Goal: Contribute content: Add original content to the website for others to see

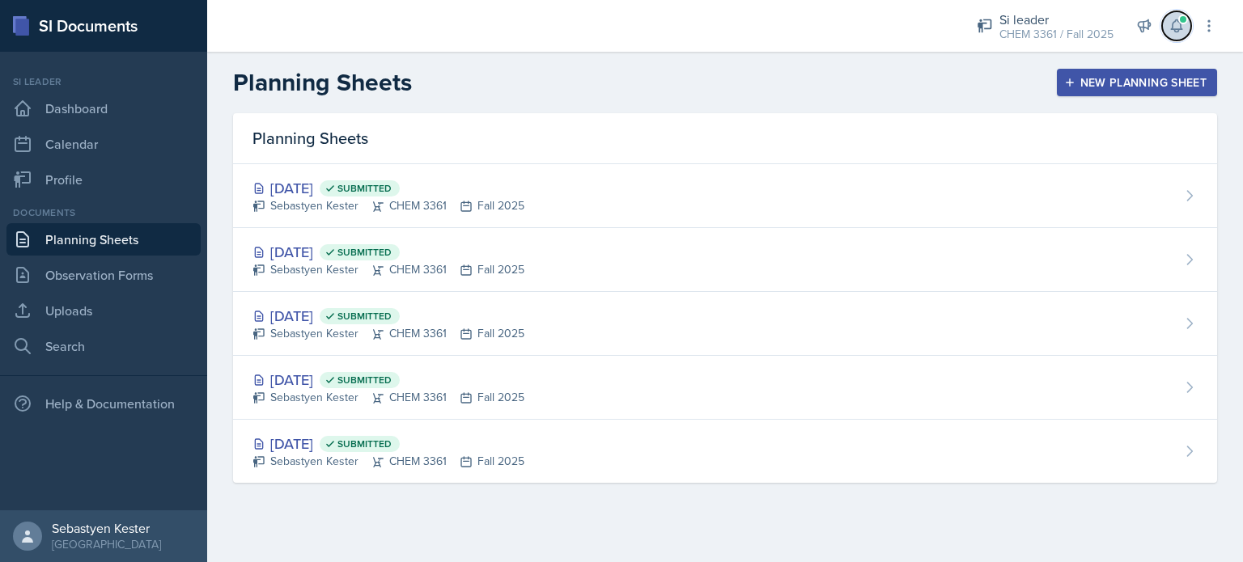
click at [1173, 28] on icon at bounding box center [1176, 26] width 16 height 16
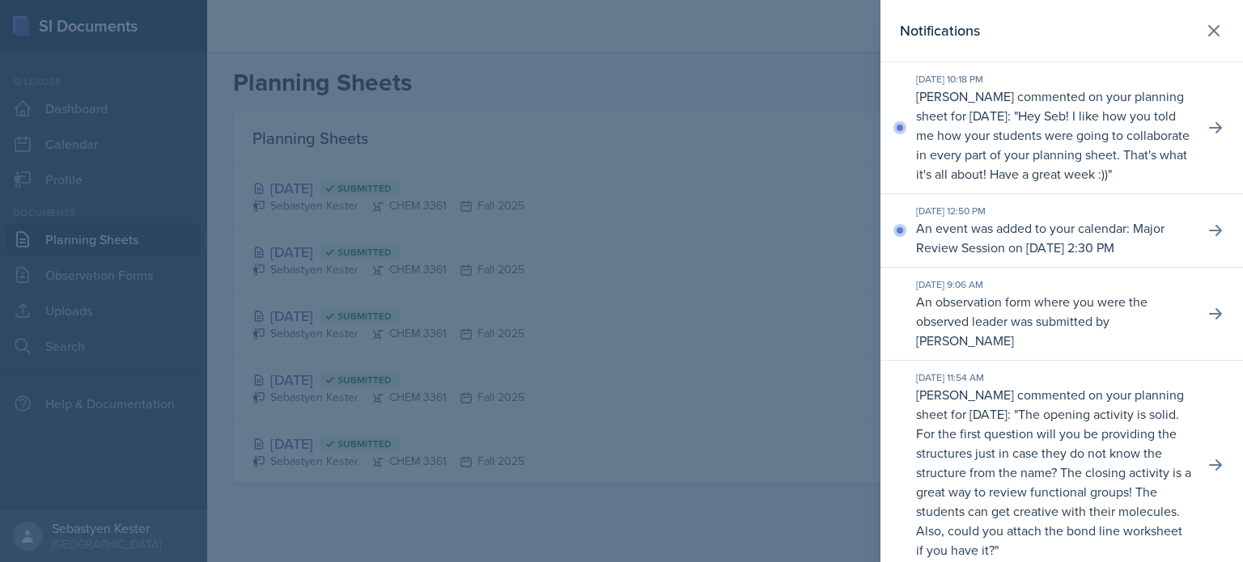
click at [812, 93] on div at bounding box center [621, 281] width 1243 height 562
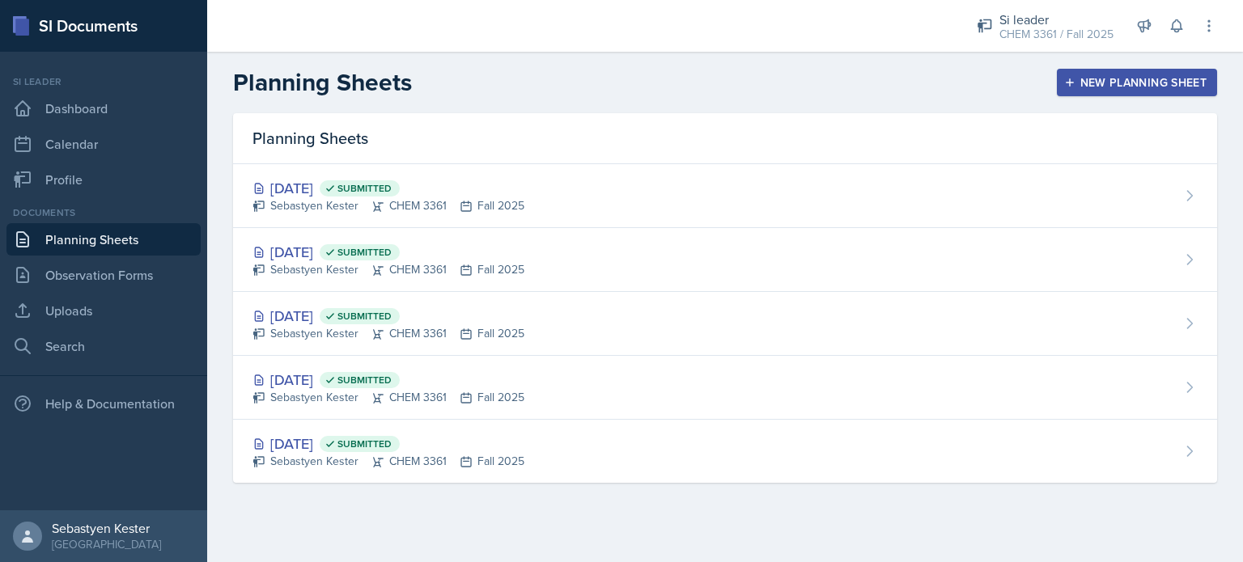
click at [1107, 78] on div "New Planning Sheet" at bounding box center [1136, 82] width 139 height 13
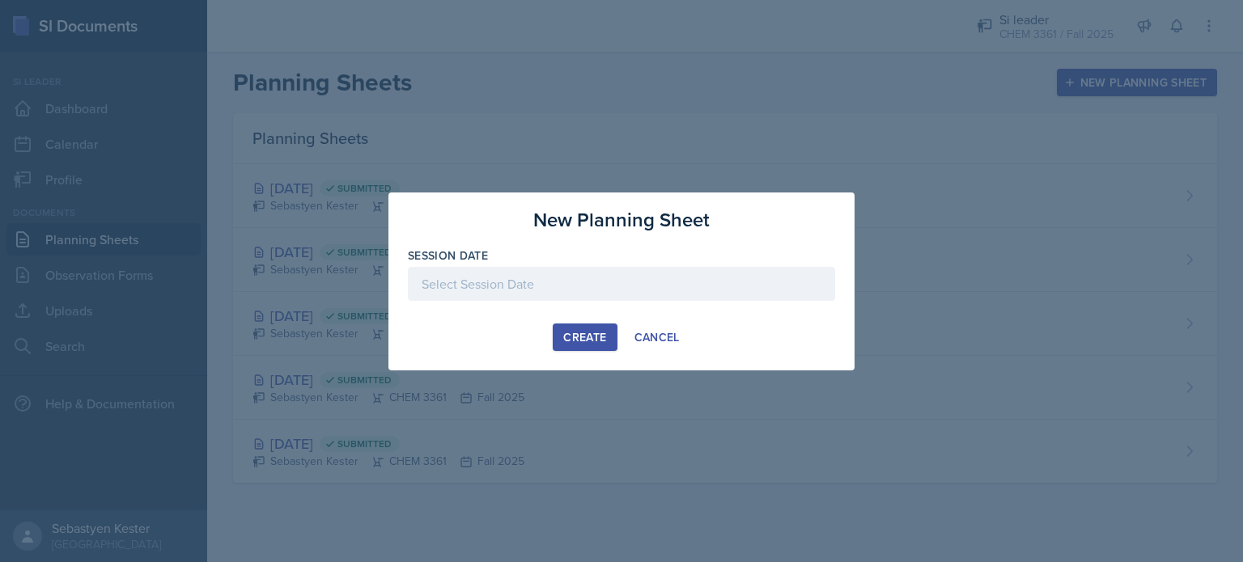
click at [592, 285] on div at bounding box center [621, 284] width 427 height 34
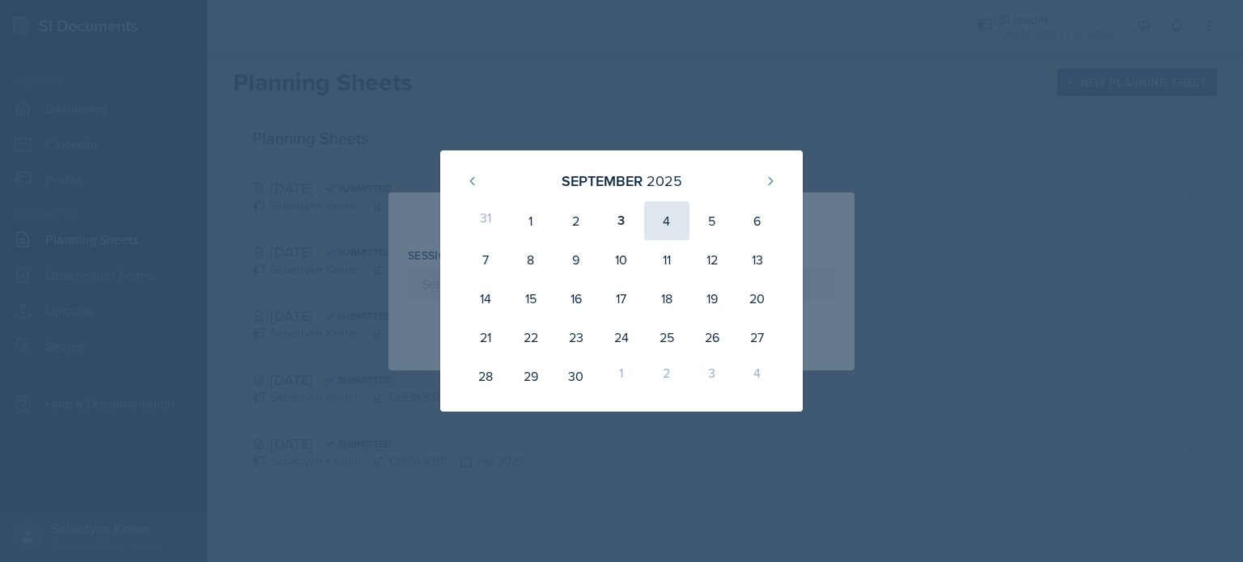
click at [675, 231] on div "4" at bounding box center [666, 220] width 45 height 39
type input "[DATE]"
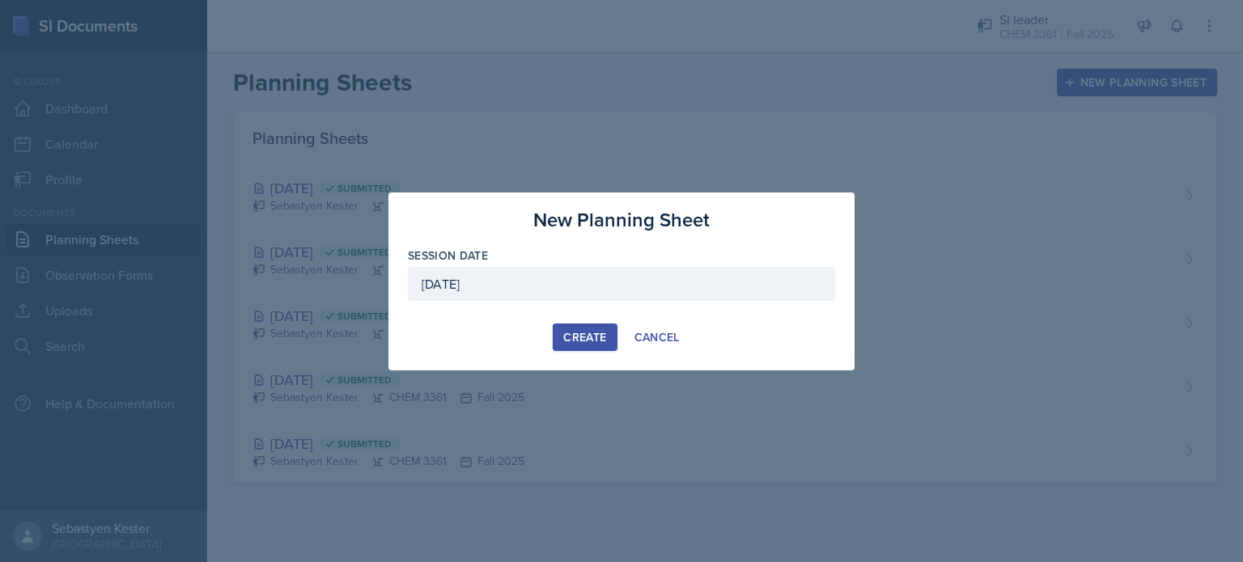
click at [575, 338] on div "Create" at bounding box center [584, 337] width 43 height 13
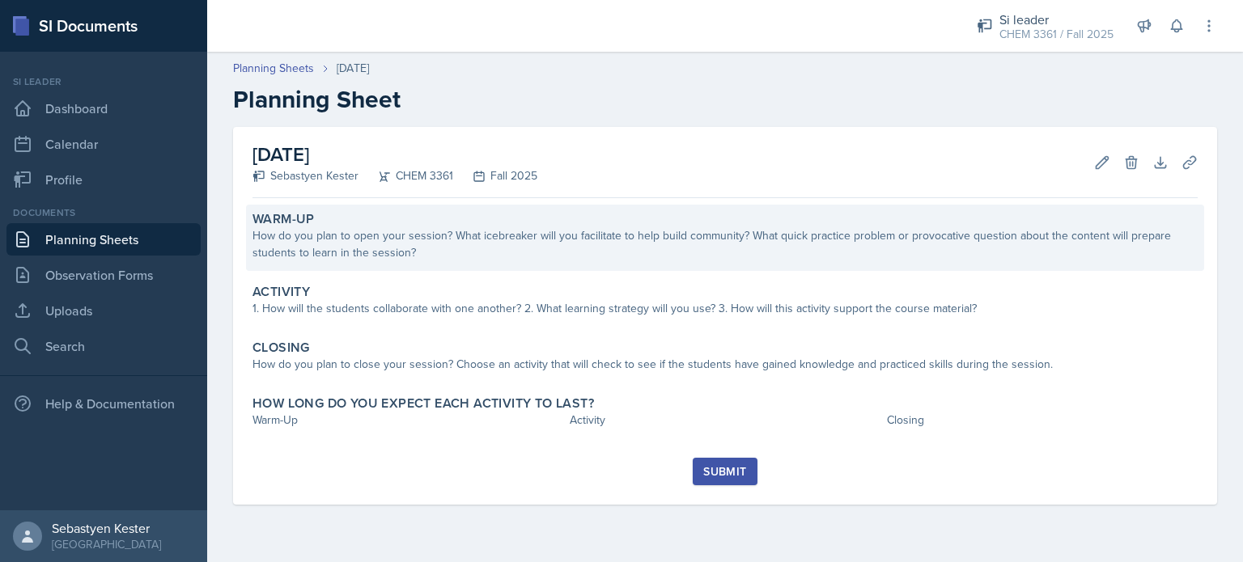
click at [527, 236] on div "How do you plan to open your session? What icebreaker will you facilitate to he…" at bounding box center [724, 244] width 945 height 34
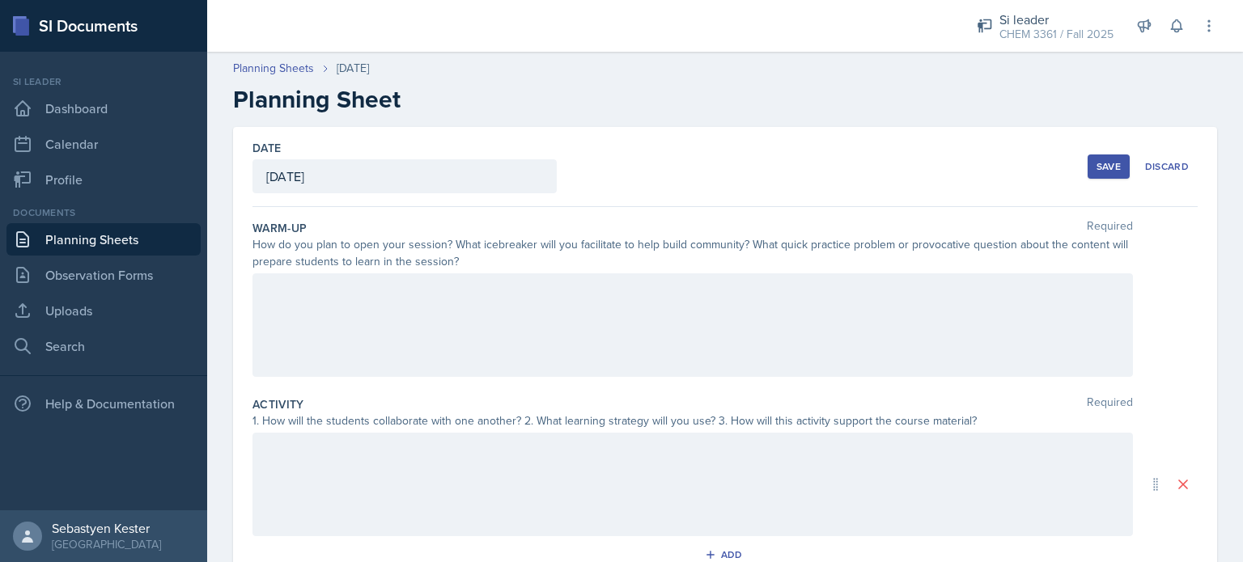
click at [342, 306] on div at bounding box center [692, 325] width 880 height 104
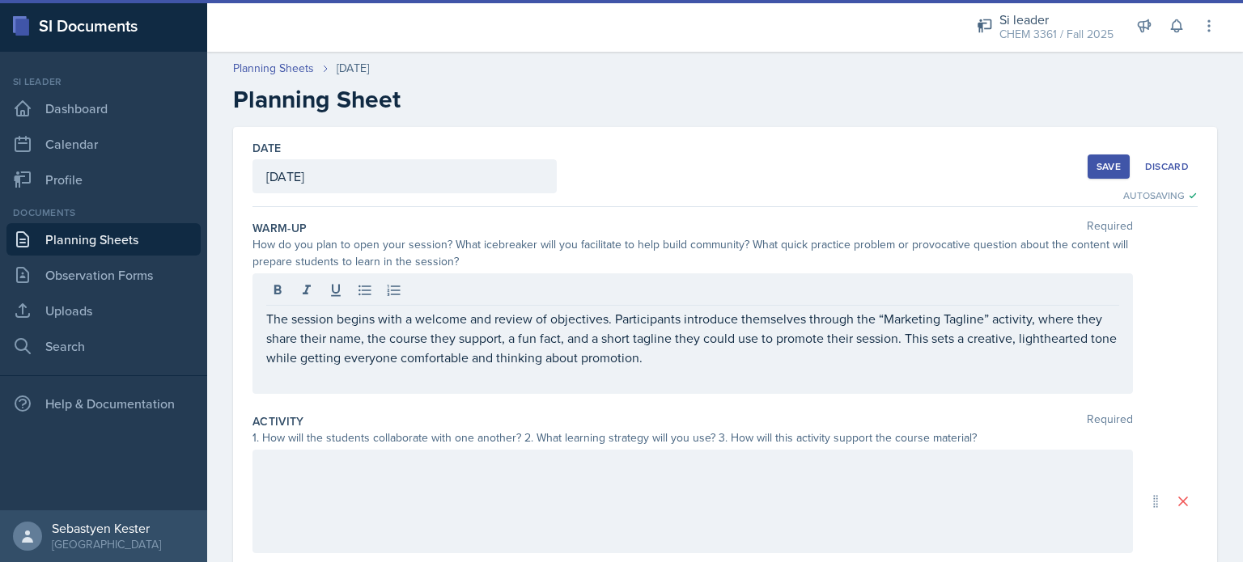
click at [290, 476] on div at bounding box center [692, 502] width 880 height 104
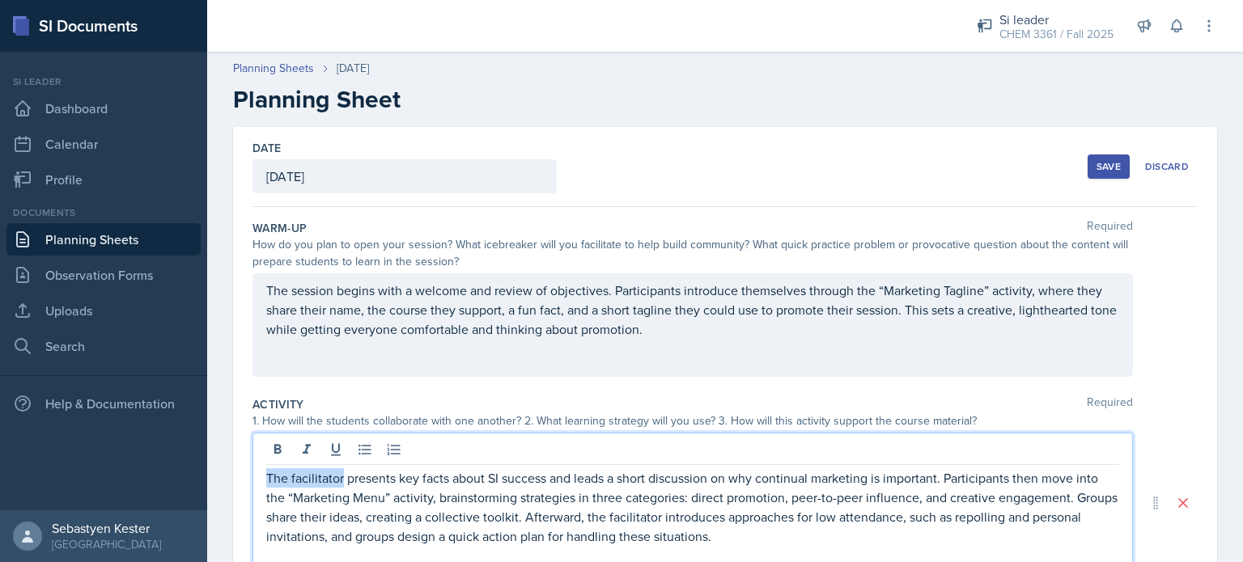
drag, startPoint x: 344, startPoint y: 473, endPoint x: 233, endPoint y: 464, distance: 111.3
click at [233, 464] on div "Date [DATE] [DATE] 31 1 2 3 4 5 6 7 8 9 10 11 12 13 14 15 16 17 18 19 20 21 22 …" at bounding box center [725, 503] width 984 height 752
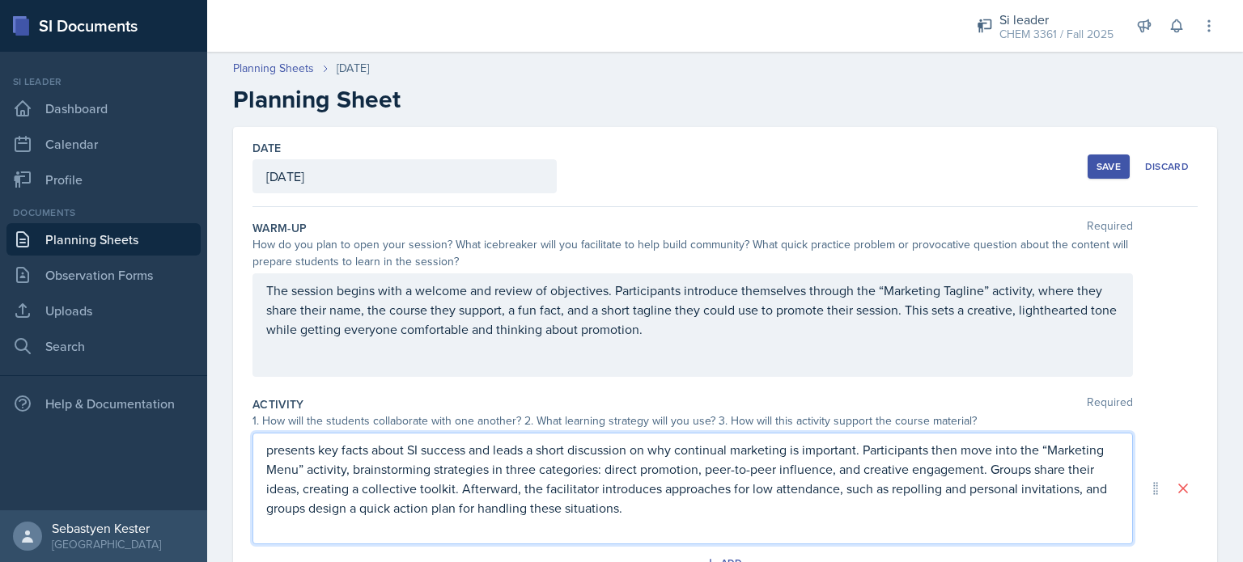
click at [317, 448] on p "presents key facts about SI success and leads a short discussion on why continu…" at bounding box center [692, 479] width 853 height 78
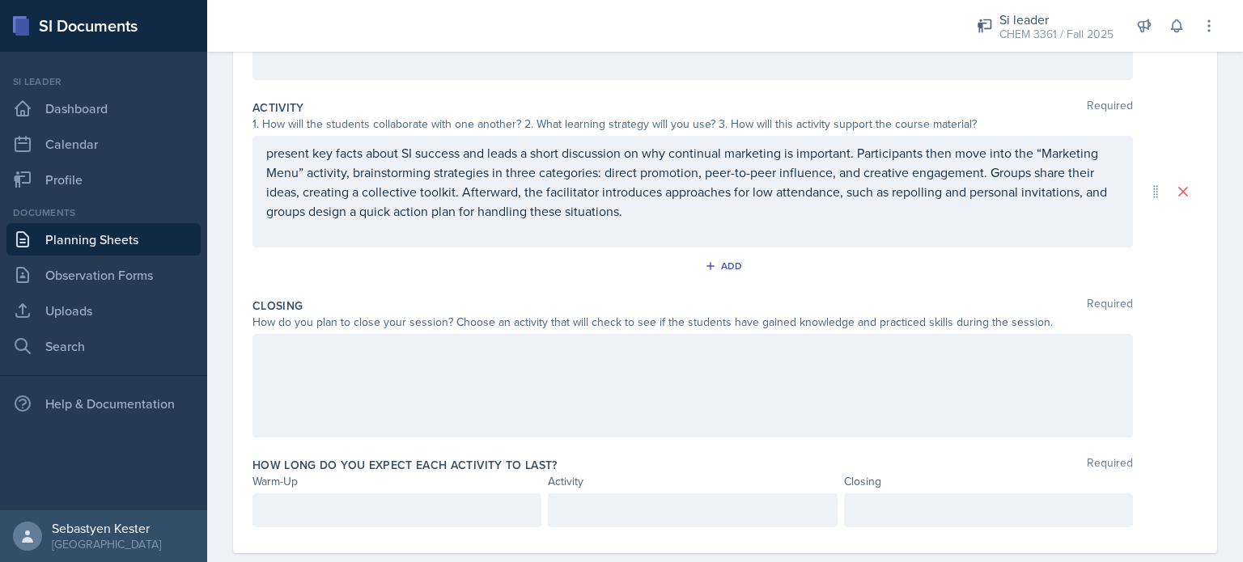
scroll to position [325, 0]
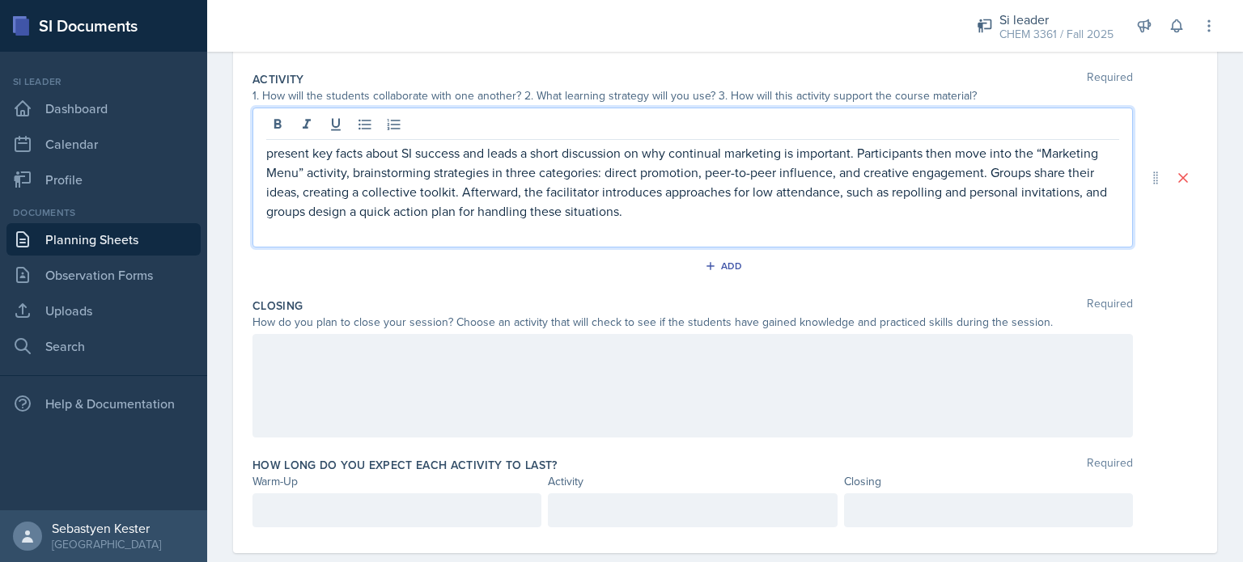
click at [353, 387] on div at bounding box center [692, 386] width 880 height 104
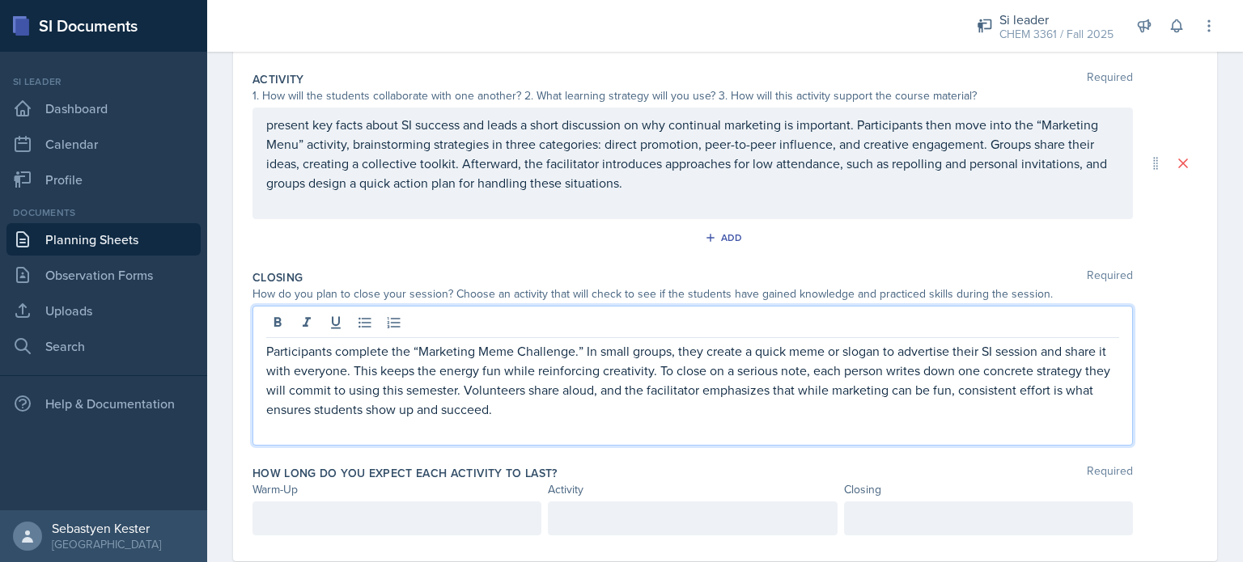
scroll to position [354, 0]
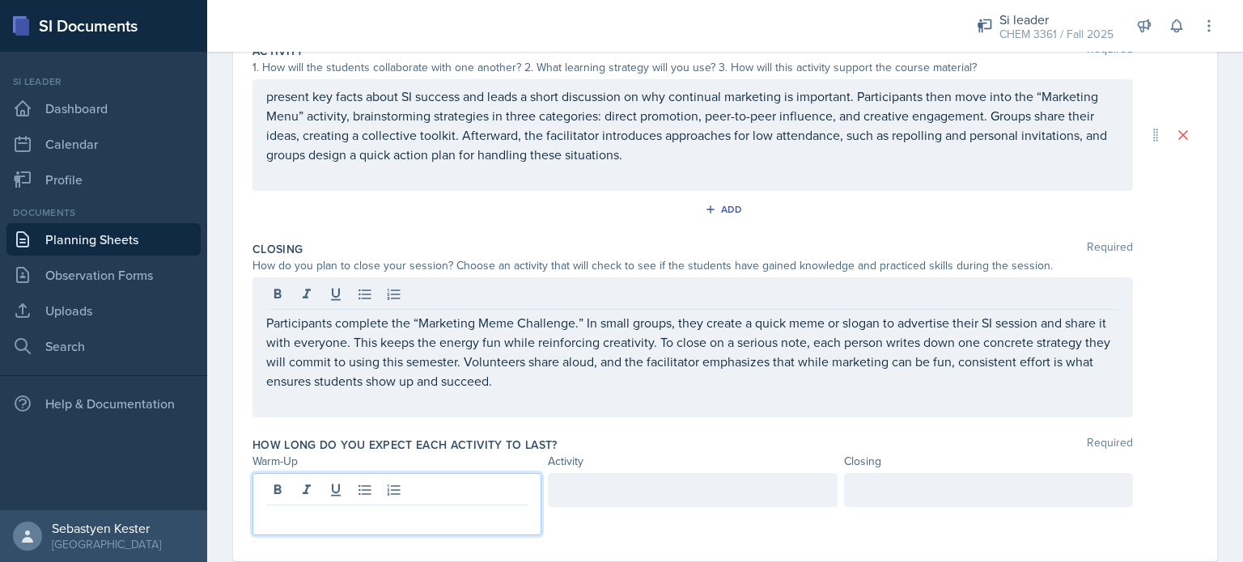
click at [340, 484] on div at bounding box center [396, 504] width 289 height 62
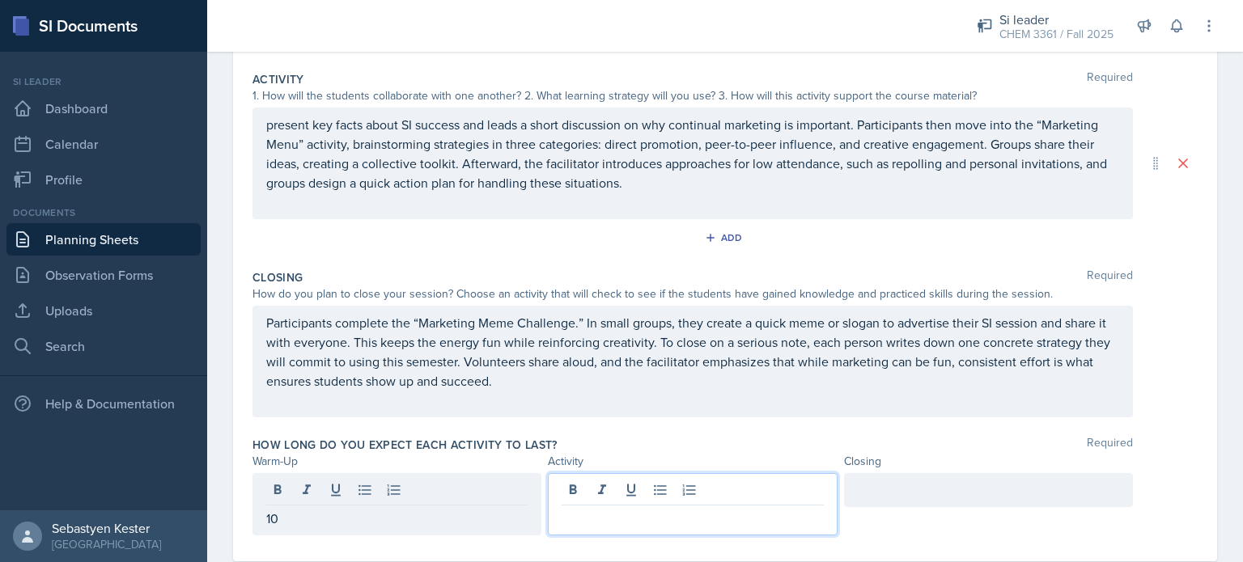
click at [586, 485] on div at bounding box center [692, 504] width 289 height 62
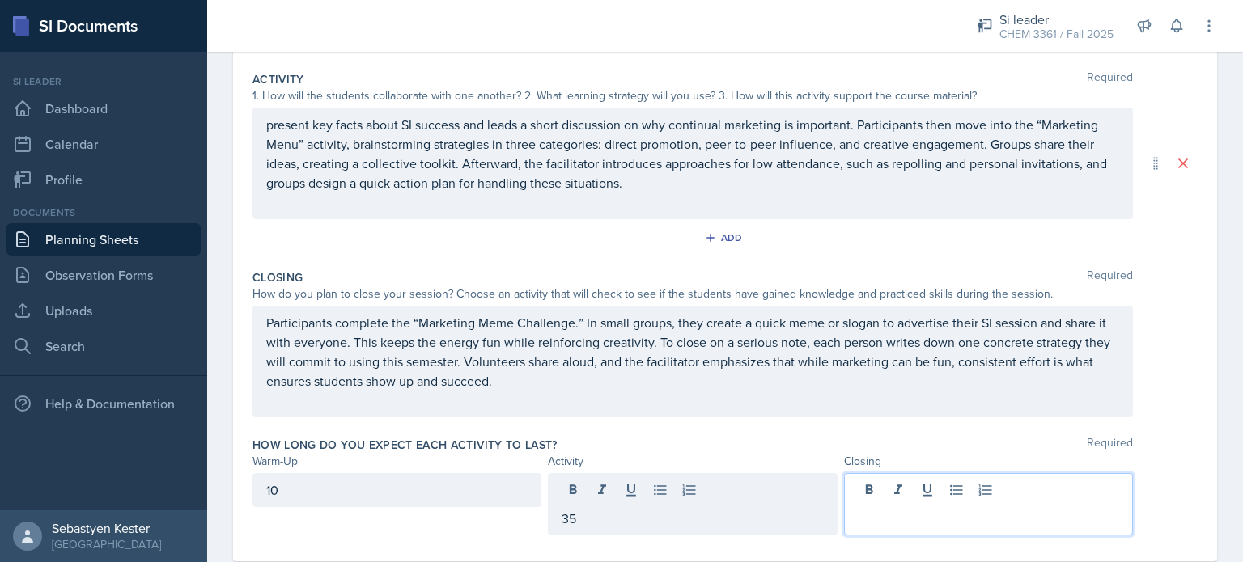
click at [879, 489] on div at bounding box center [988, 504] width 289 height 62
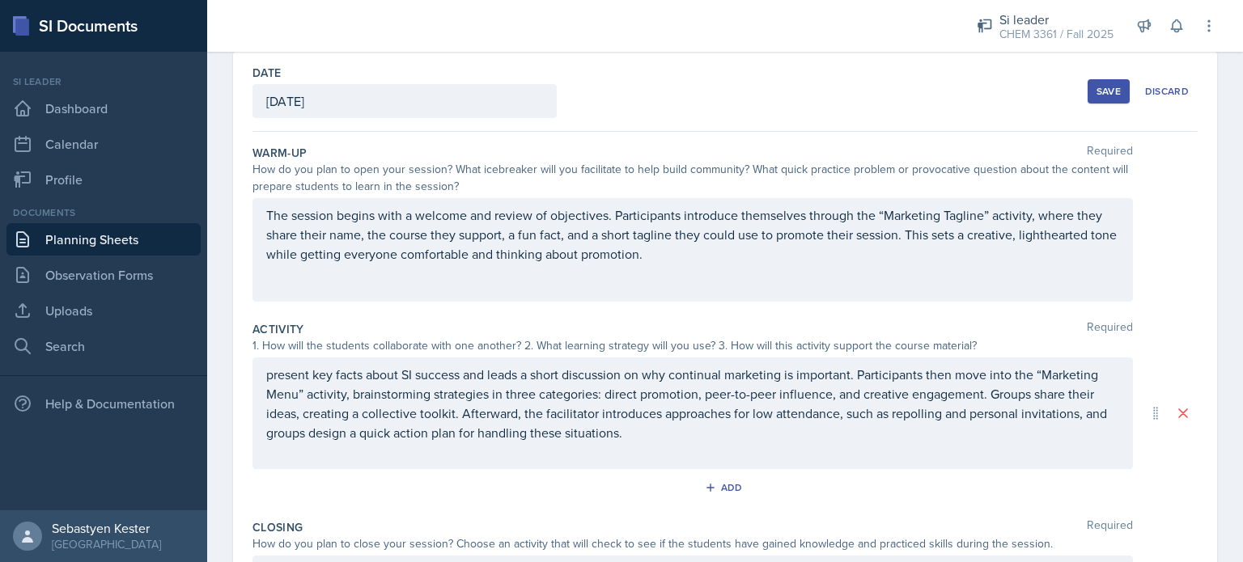
scroll to position [5, 0]
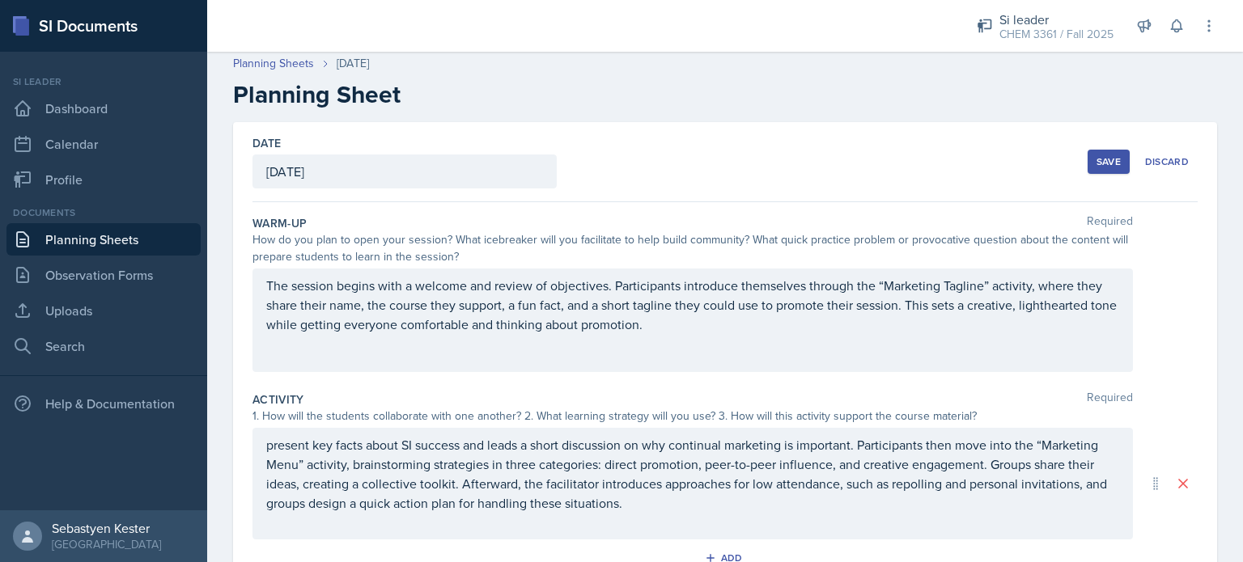
click at [1096, 164] on div "Save" at bounding box center [1108, 161] width 24 height 13
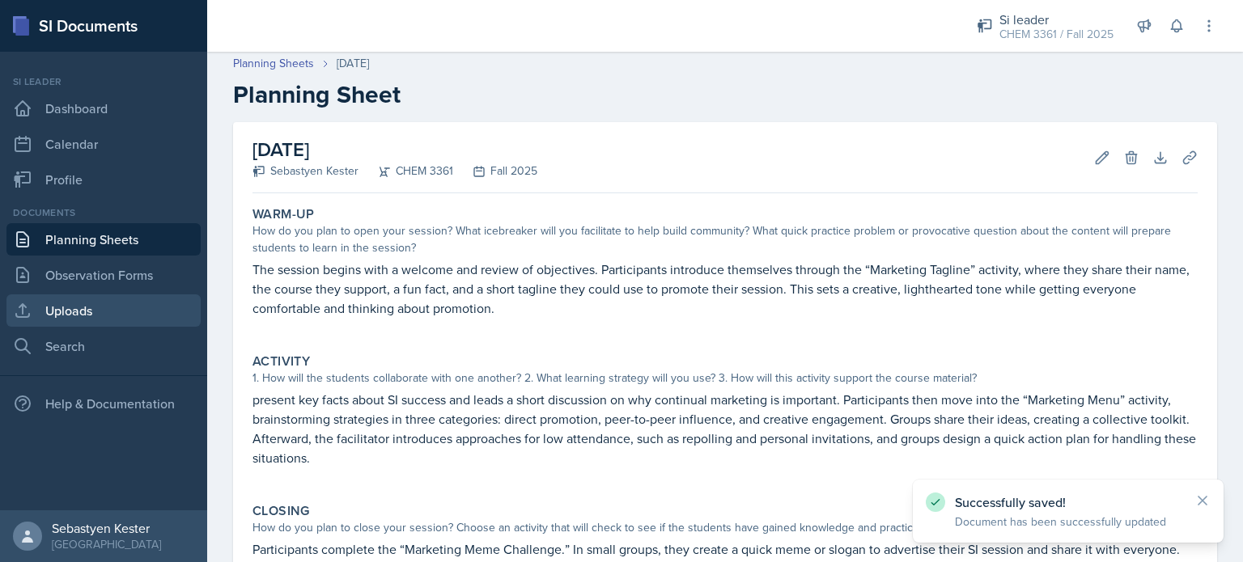
click at [83, 308] on link "Uploads" at bounding box center [103, 310] width 194 height 32
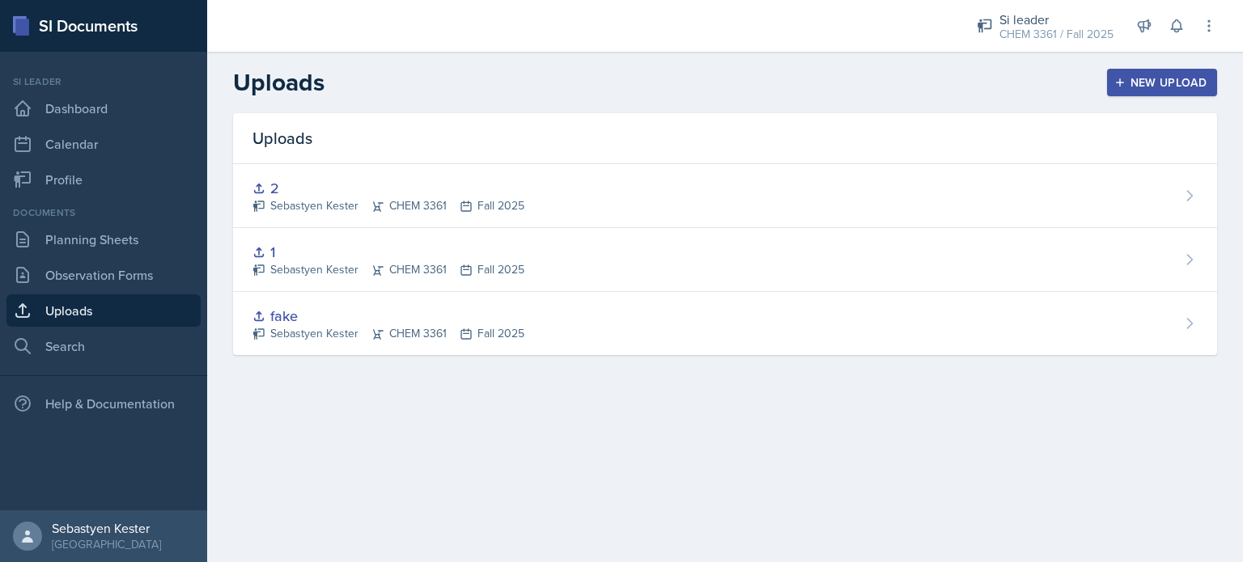
click at [1147, 76] on div "New Upload" at bounding box center [1162, 82] width 90 height 13
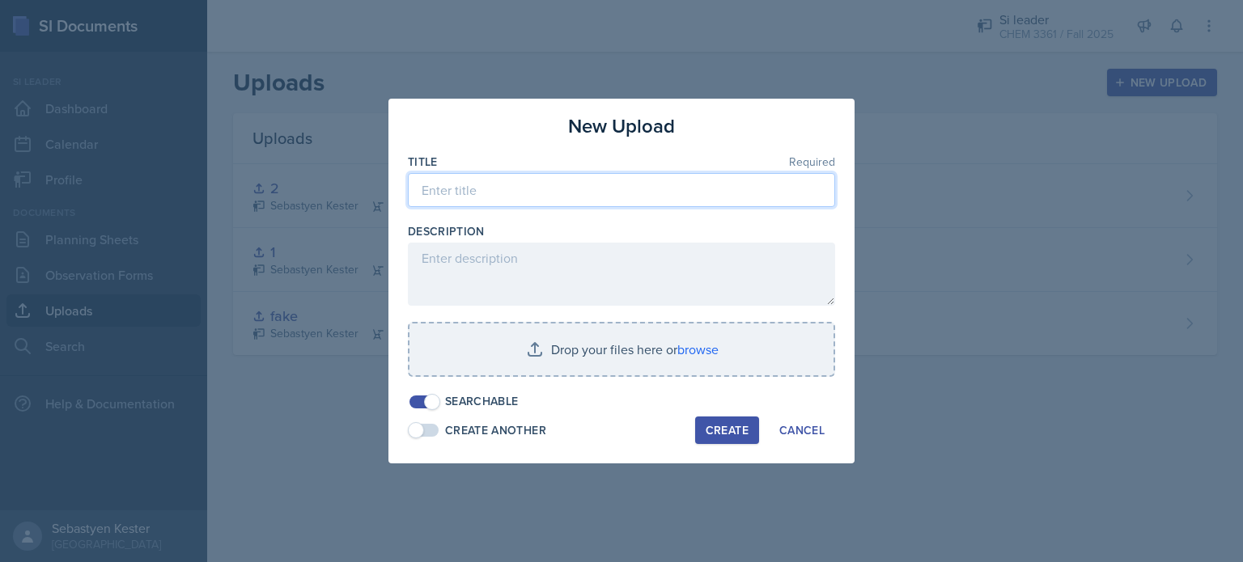
click at [495, 193] on input at bounding box center [621, 190] width 427 height 34
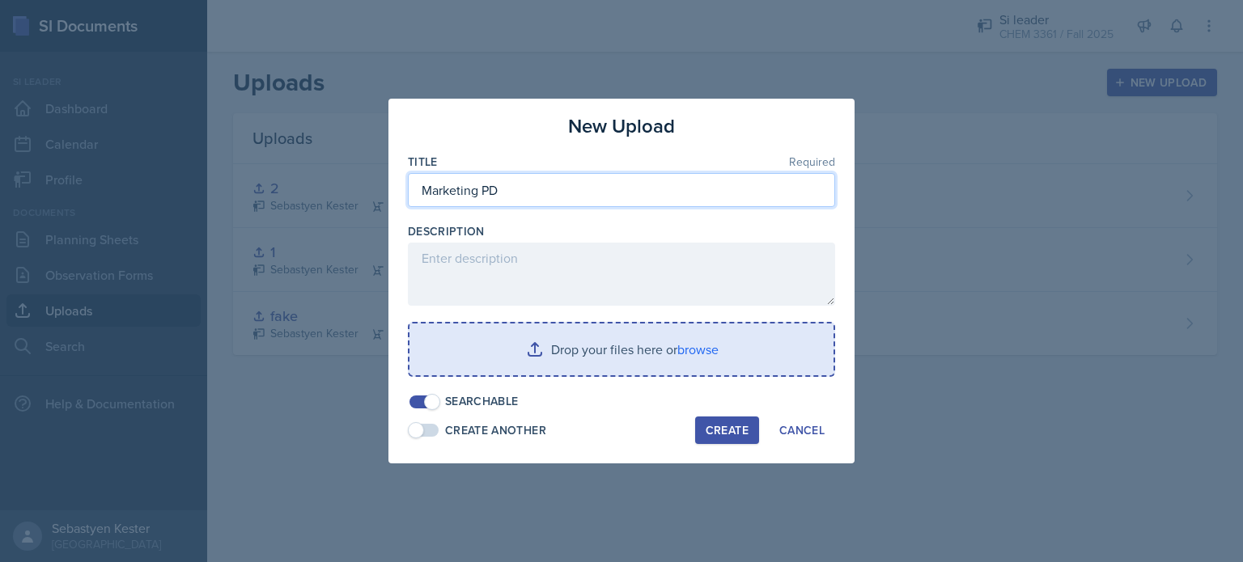
type input "Marketing PD"
click at [545, 345] on input "file" at bounding box center [621, 350] width 424 height 52
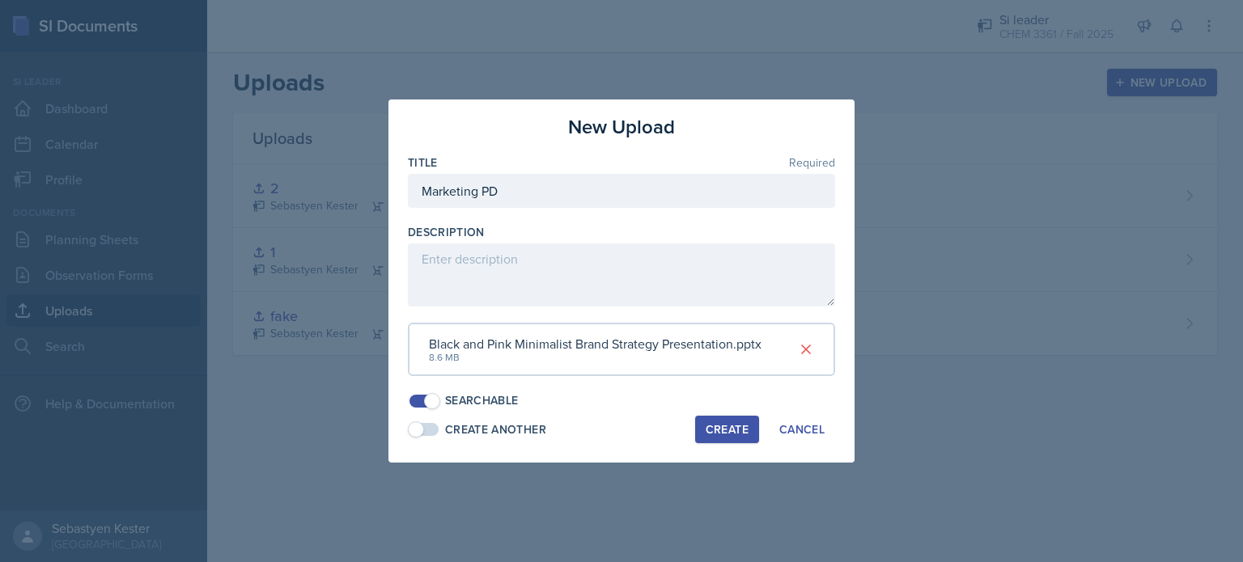
click at [722, 425] on div "Create" at bounding box center [726, 429] width 43 height 13
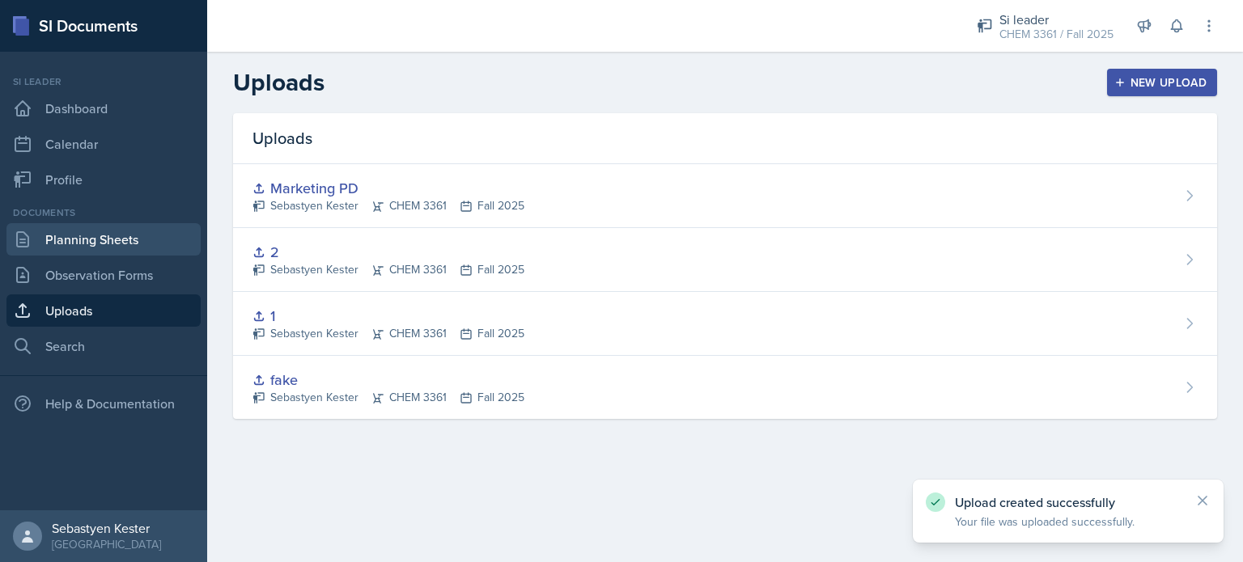
click at [121, 241] on link "Planning Sheets" at bounding box center [103, 239] width 194 height 32
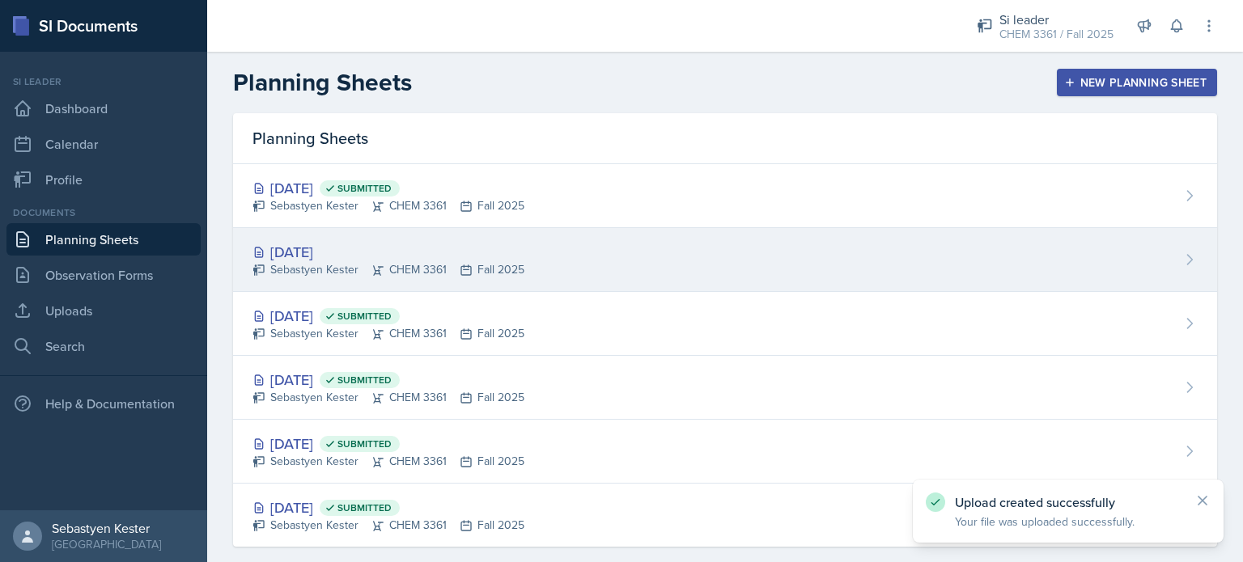
click at [476, 251] on div "[DATE]" at bounding box center [388, 252] width 272 height 22
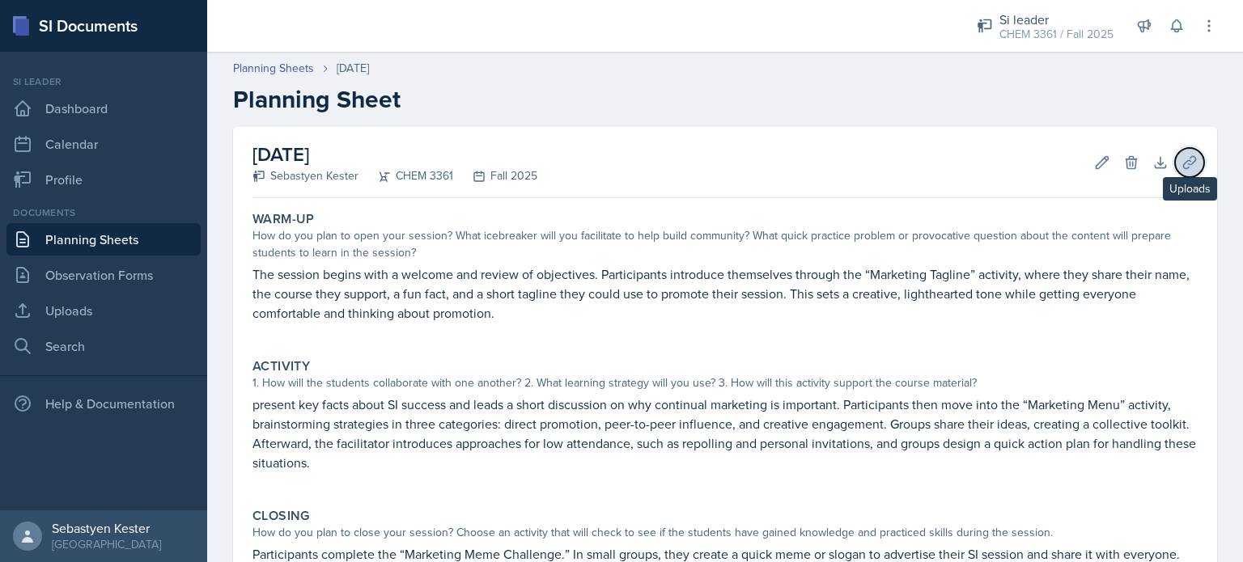
click at [1177, 171] on button "Uploads" at bounding box center [1189, 162] width 29 height 29
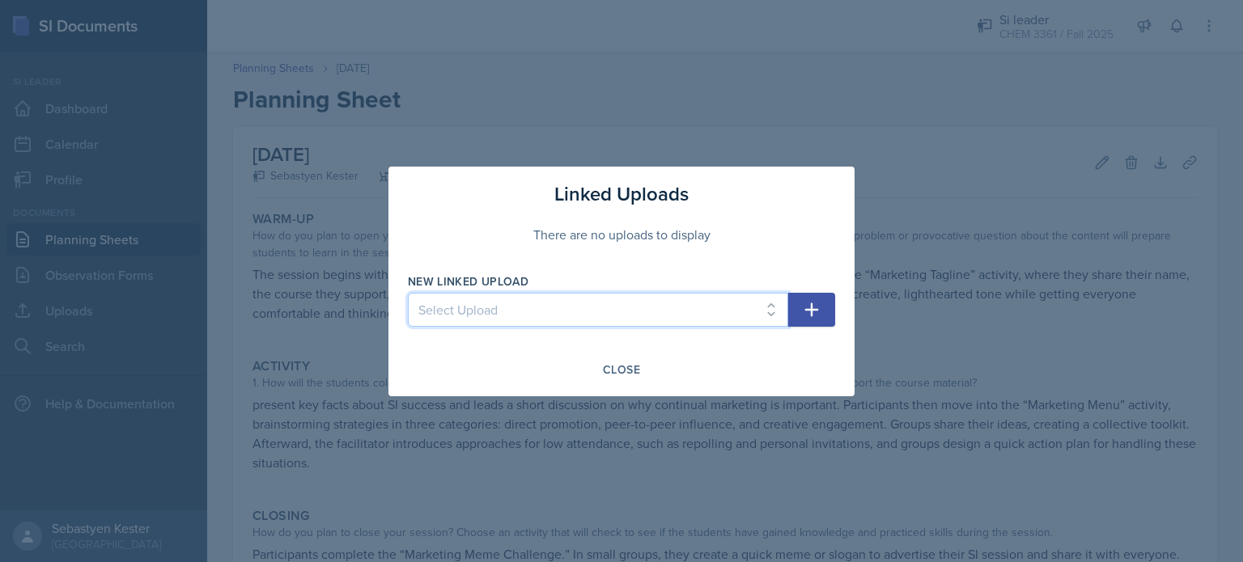
click at [707, 296] on select "Select Upload fake 1 2 Marketing PD" at bounding box center [598, 310] width 380 height 34
select select "a56298fd-cde8-424e-82dc-1a530d7bdc92"
click at [408, 293] on select "Select Upload fake 1 2 Marketing PD" at bounding box center [598, 310] width 380 height 34
click at [813, 310] on icon "button" at bounding box center [812, 310] width 14 height 14
select select
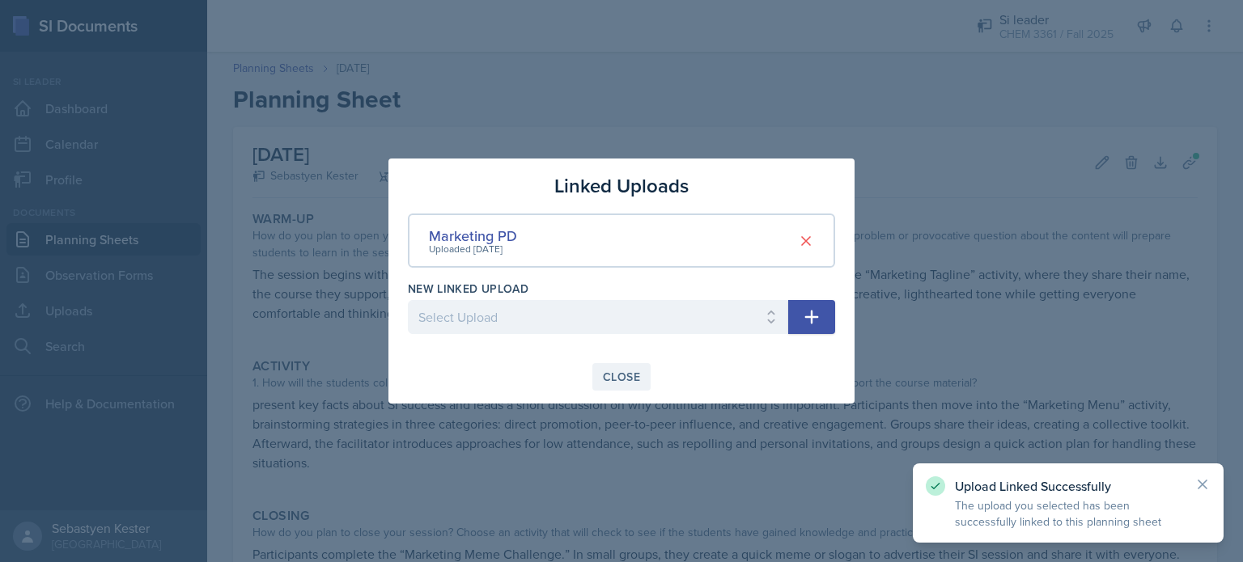
click at [621, 378] on div "Close" at bounding box center [621, 377] width 37 height 13
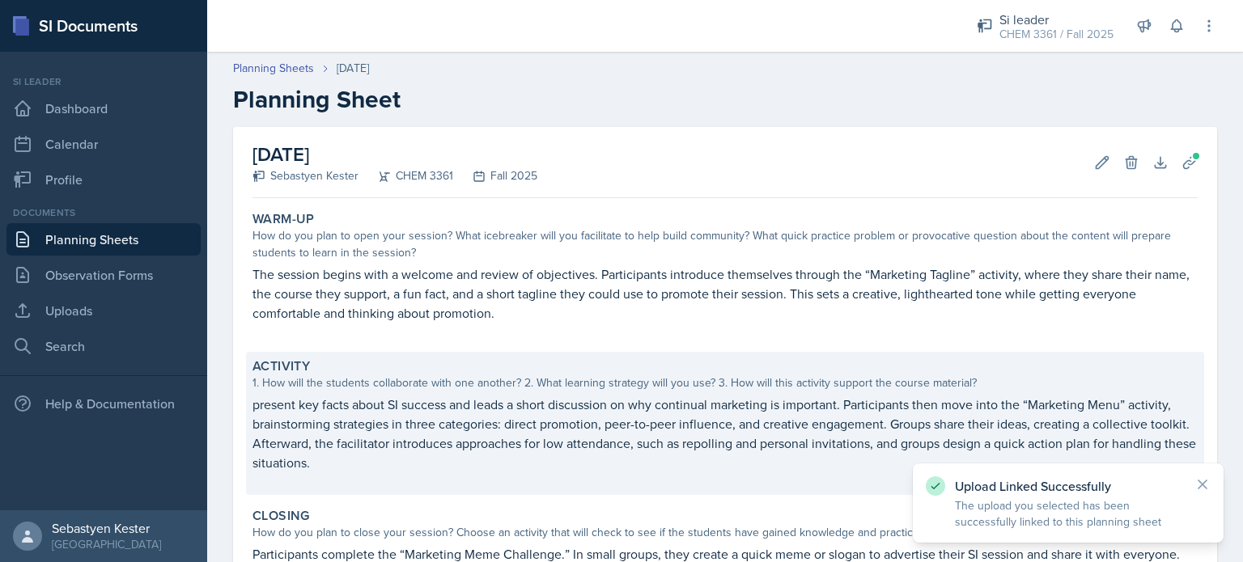
scroll to position [243, 0]
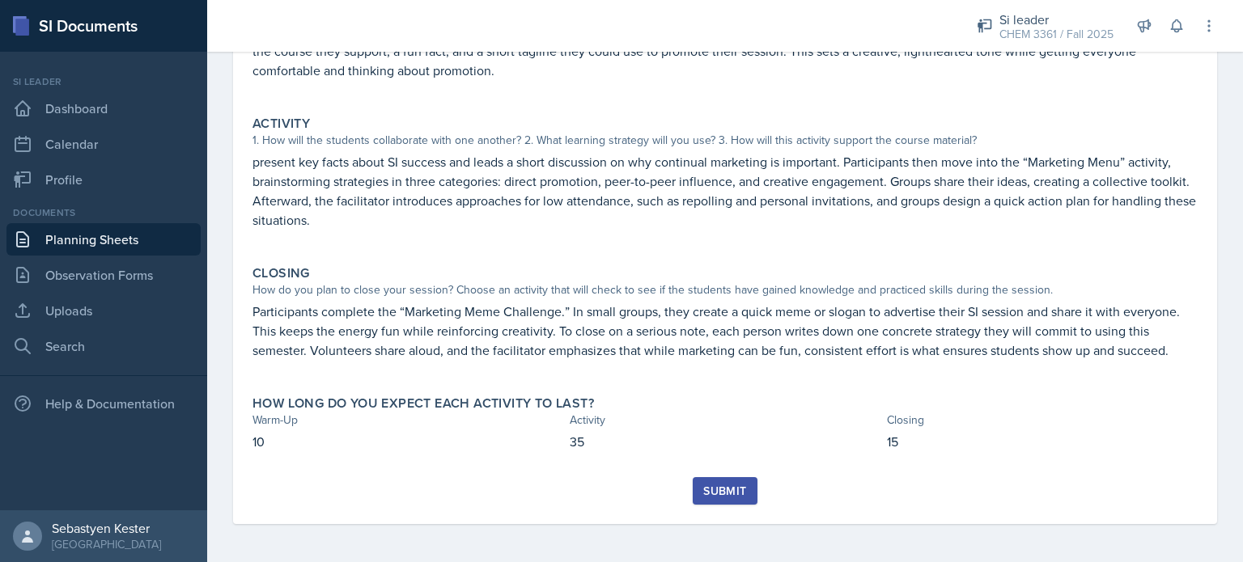
click at [727, 492] on div "Submit" at bounding box center [724, 491] width 43 height 13
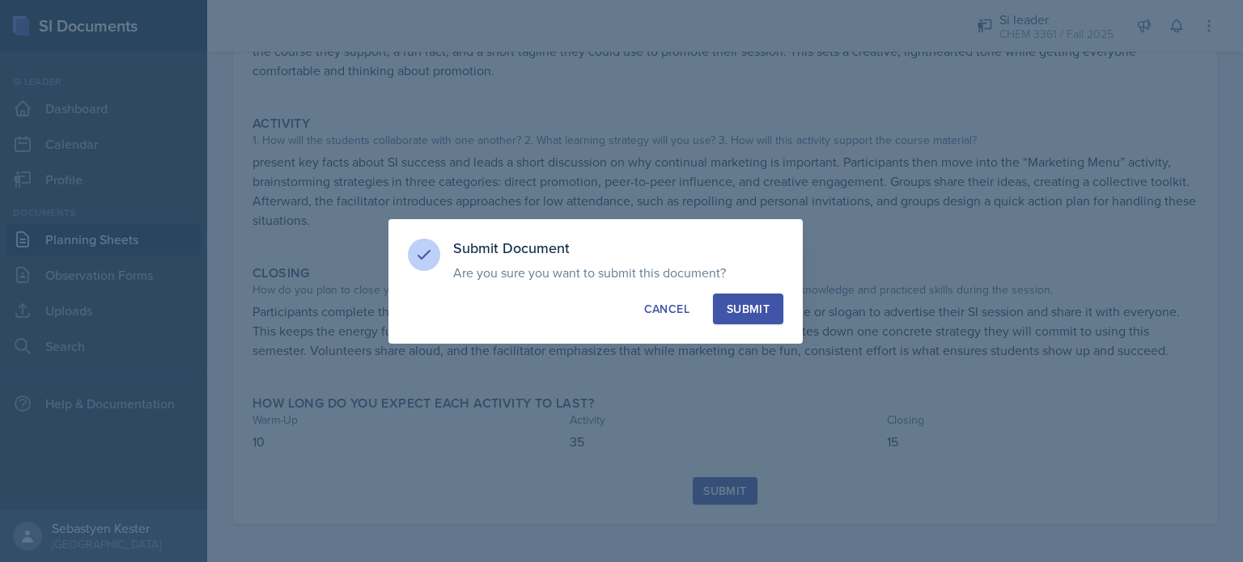
click at [727, 492] on div at bounding box center [621, 281] width 1243 height 562
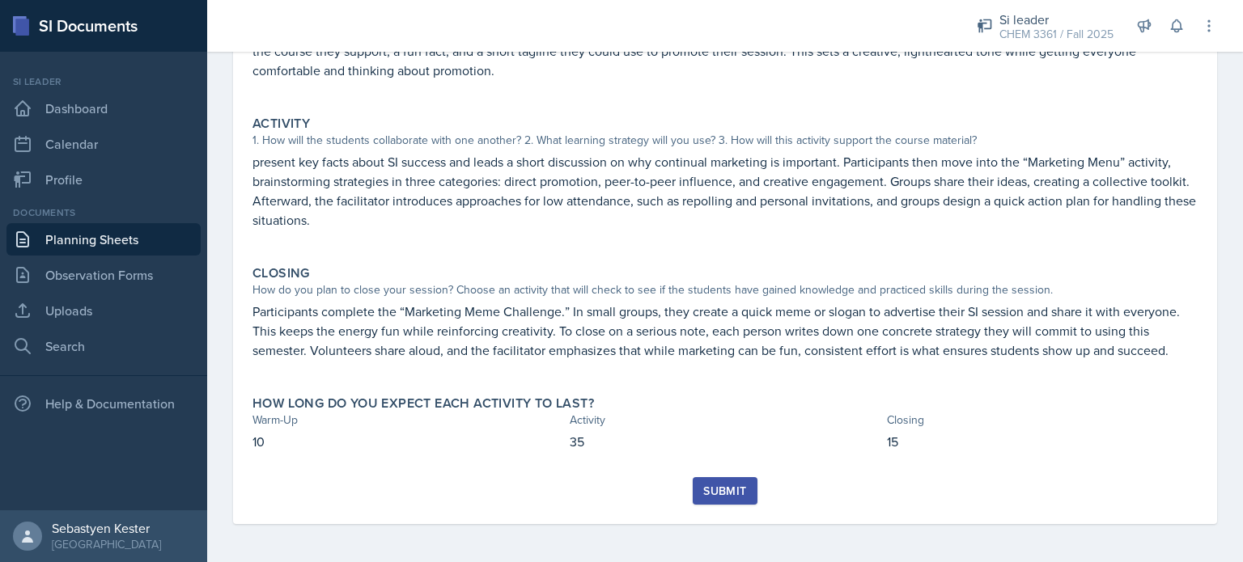
click at [735, 488] on div "Submit" at bounding box center [724, 491] width 43 height 13
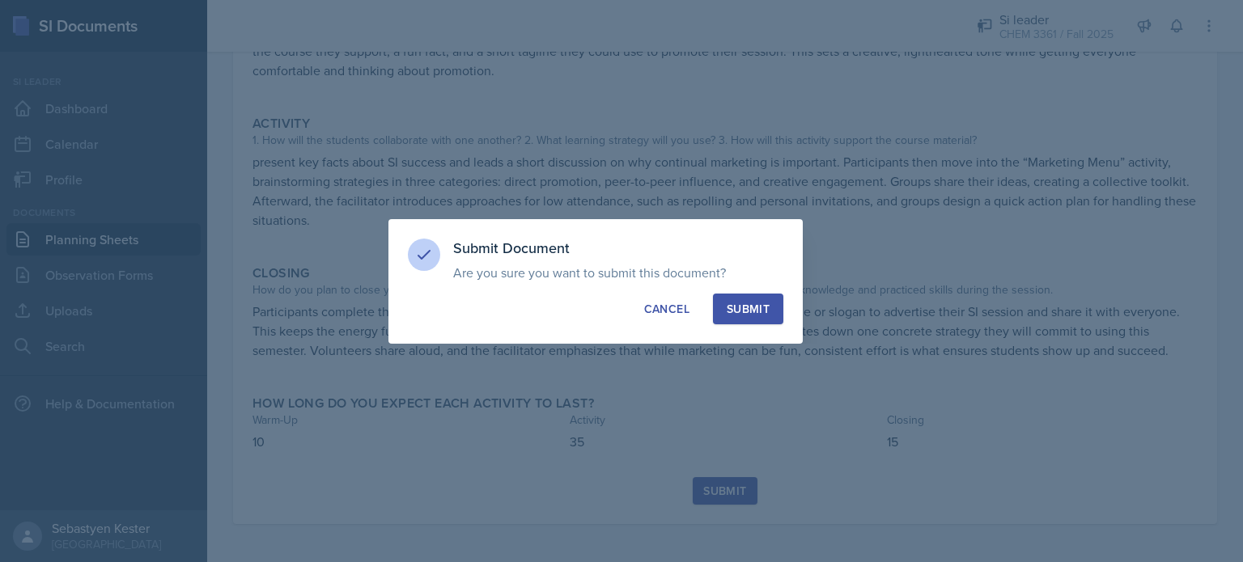
click at [758, 307] on div "Submit" at bounding box center [747, 309] width 43 height 16
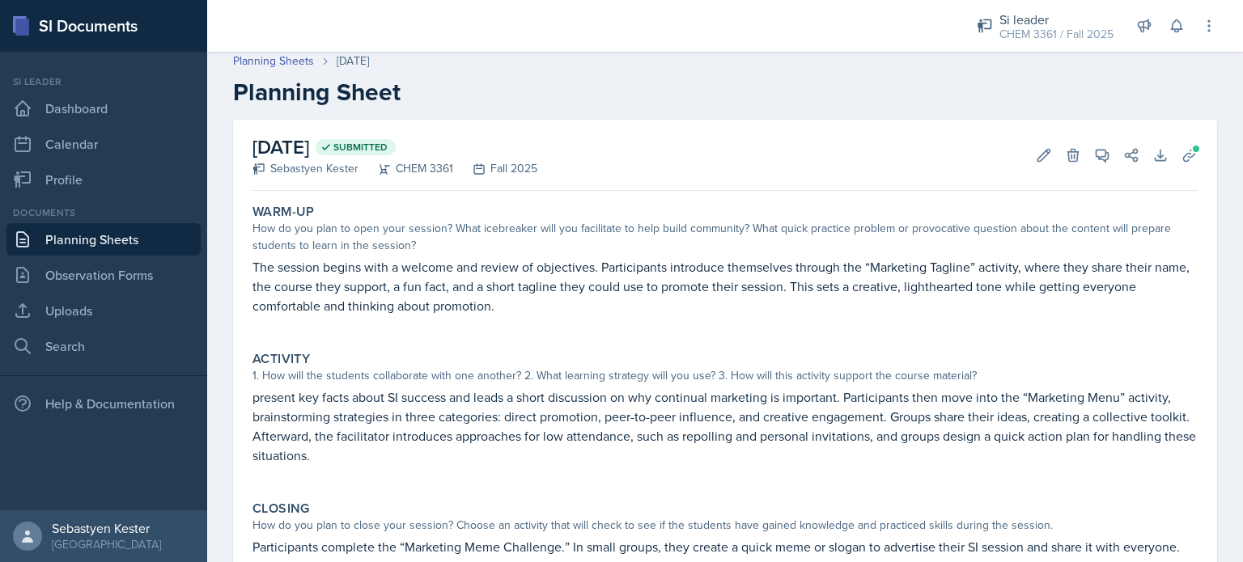
scroll to position [0, 0]
